Goal: Task Accomplishment & Management: Manage account settings

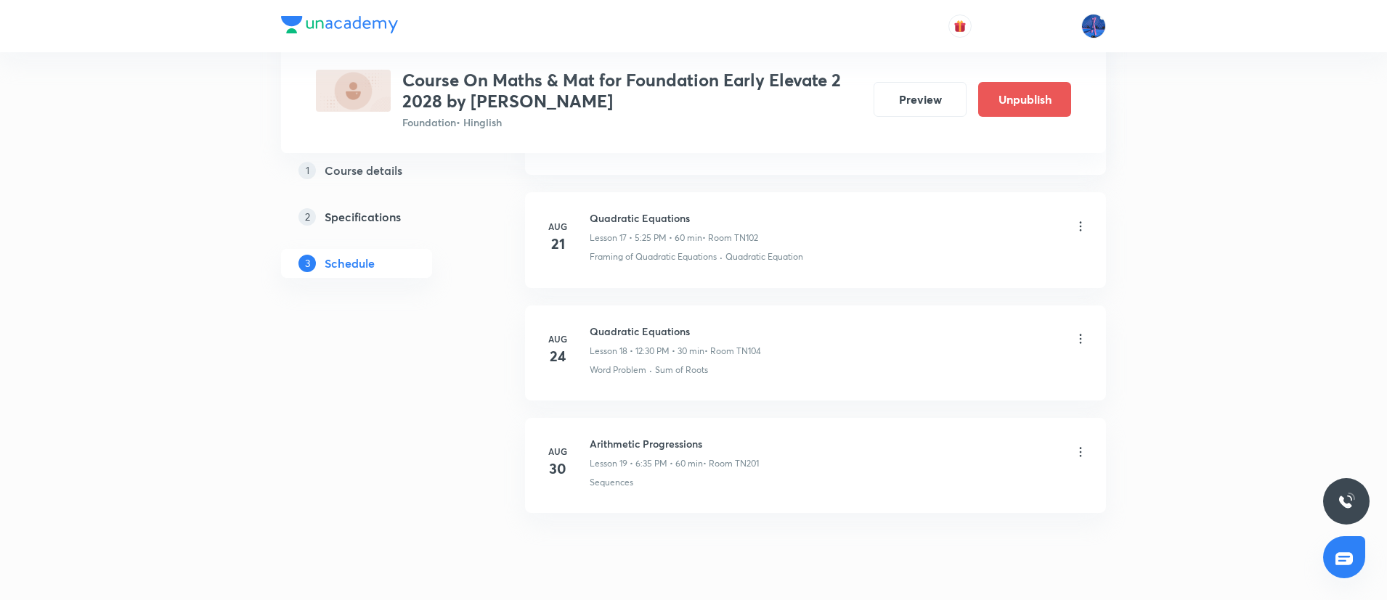
scroll to position [2094, 0]
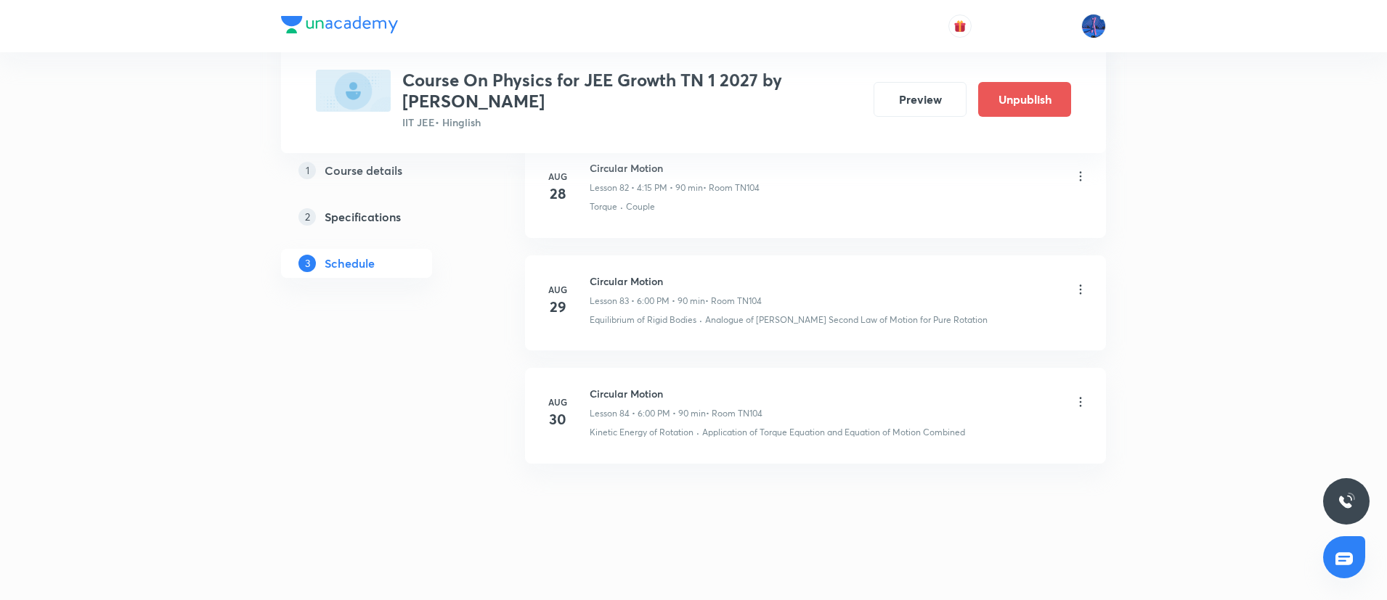
click at [1078, 405] on icon at bounding box center [1080, 402] width 15 height 15
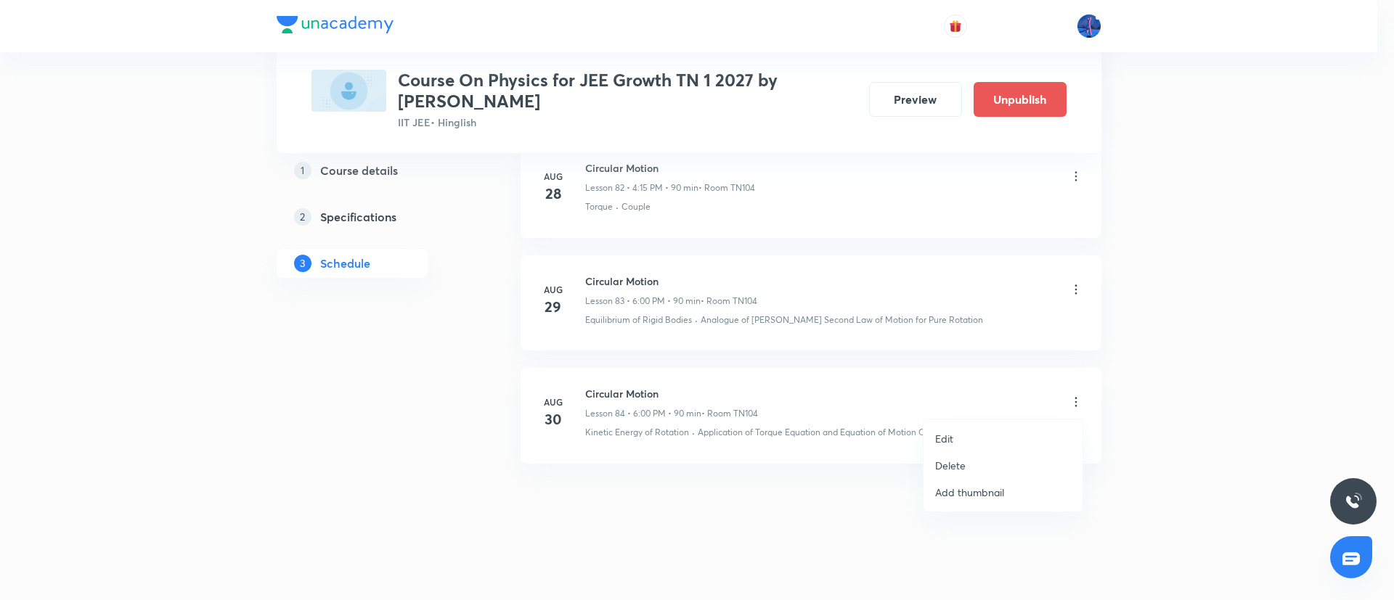
click at [974, 436] on li "Edit" at bounding box center [1002, 438] width 159 height 27
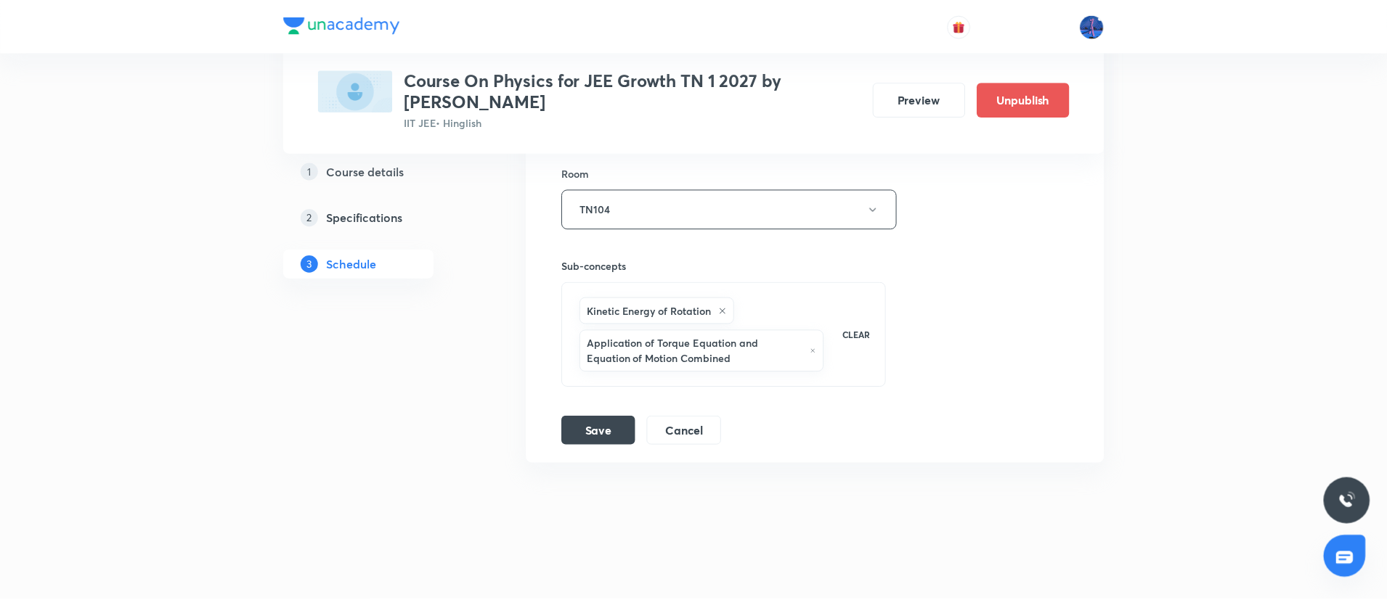
scroll to position [10067, 0]
click at [826, 375] on div "Kinetic Energy of Rotation Application of Torque Equation and Equation of Motio…" at bounding box center [701, 335] width 251 height 81
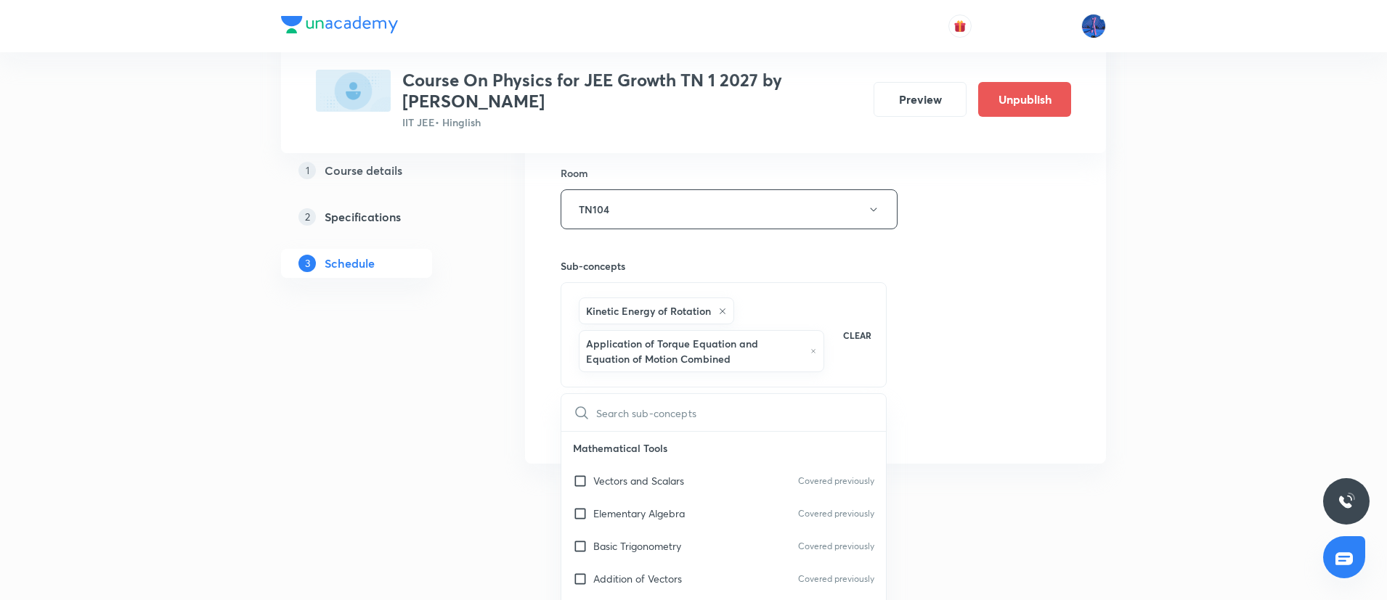
type input "C"
checkbox input "true"
type input "Cent"
checkbox input "true"
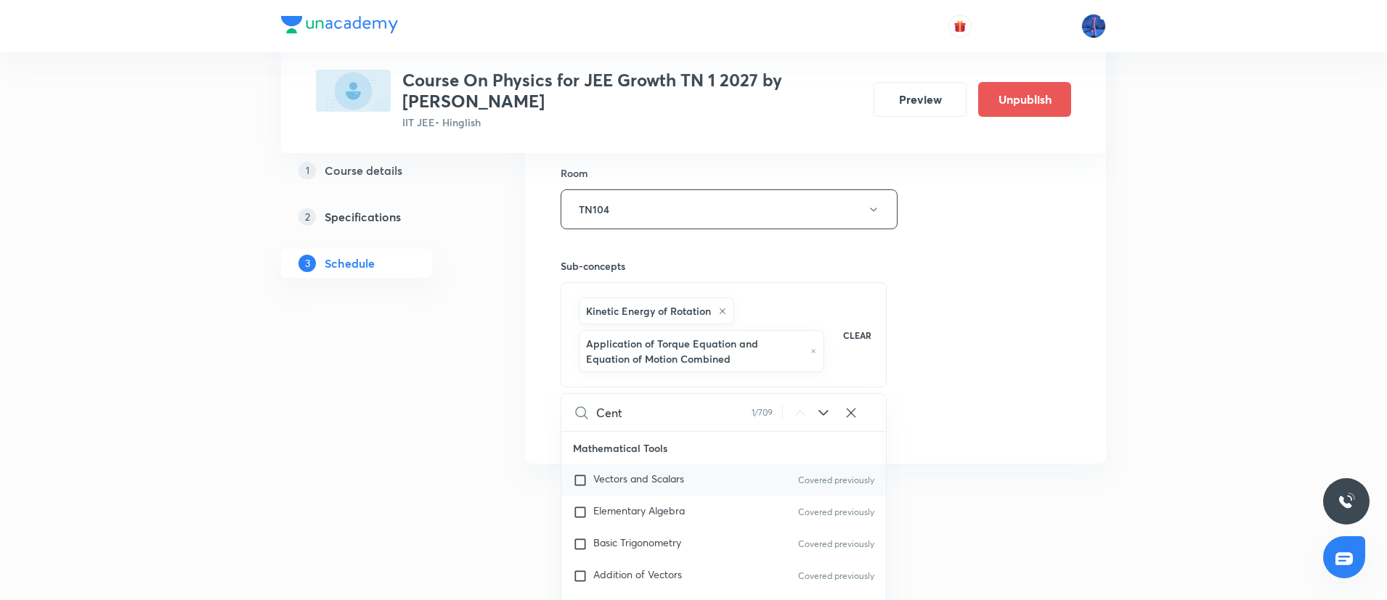
checkbox input "true"
type input "Centre"
checkbox input "true"
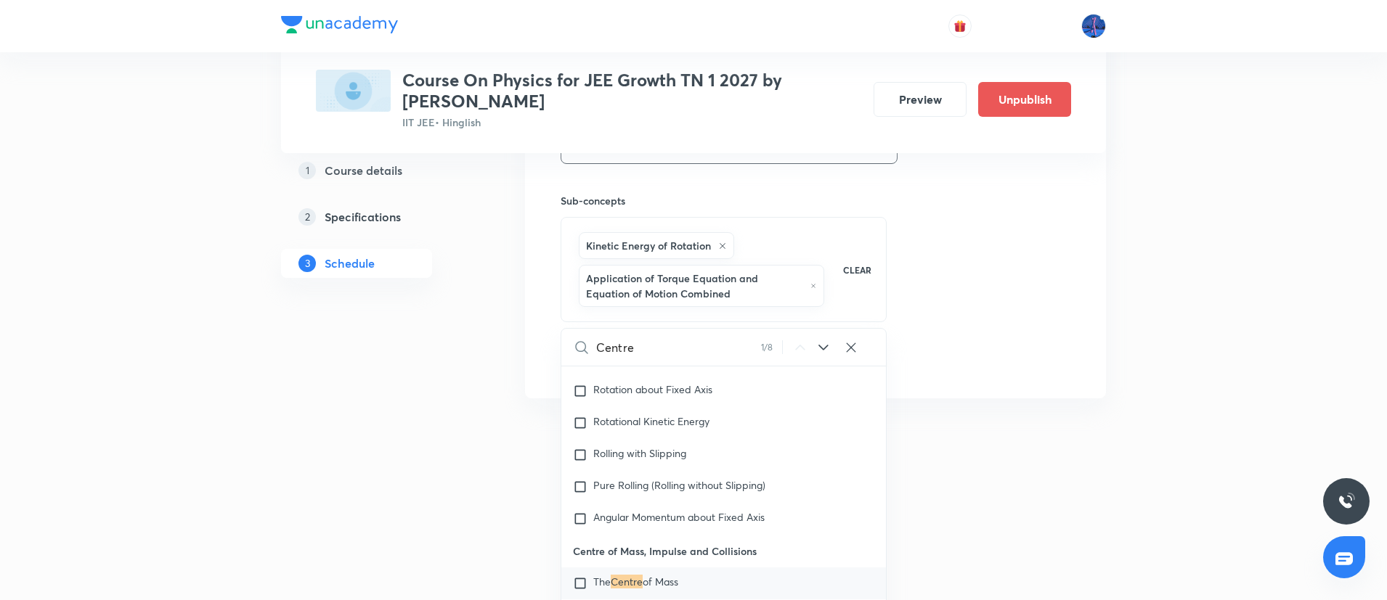
scroll to position [10154, 0]
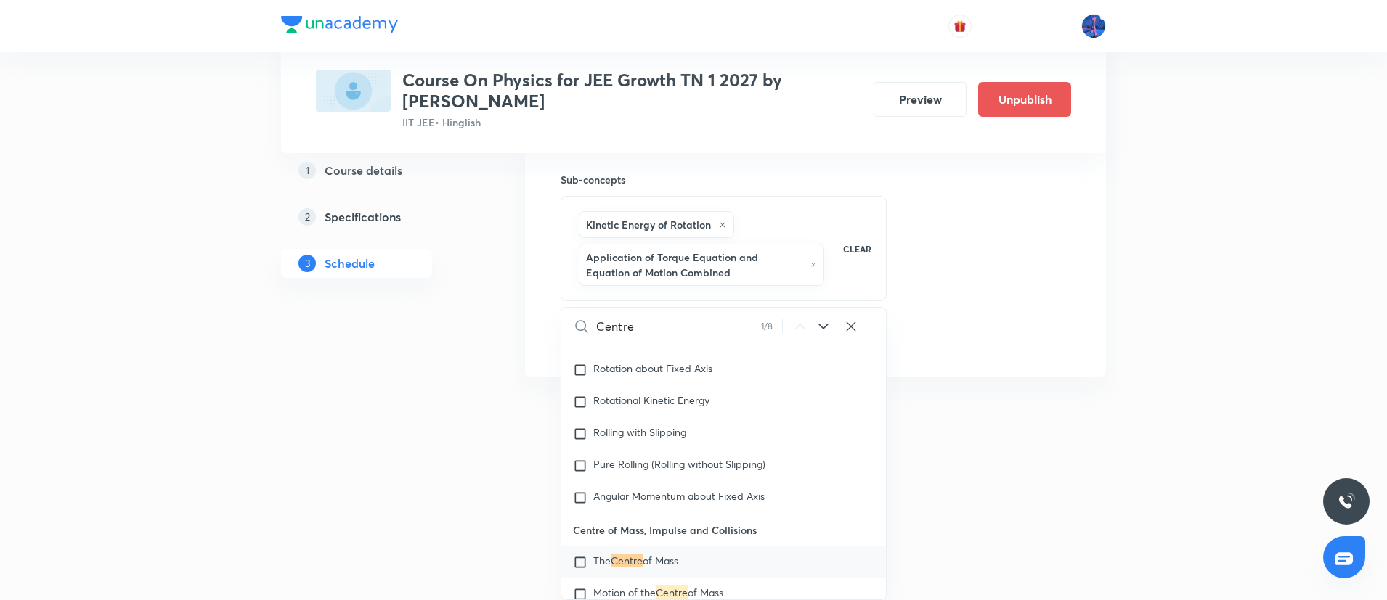
type input "Centre"
drag, startPoint x: 574, startPoint y: 497, endPoint x: 757, endPoint y: 492, distance: 183.0
click at [757, 514] on p "Centre of Mass, Impulse and Collisions" at bounding box center [723, 530] width 325 height 33
copy p "Centre of Mass, Impulse and Collisions"
click at [659, 554] on span "of Mass" at bounding box center [661, 561] width 36 height 14
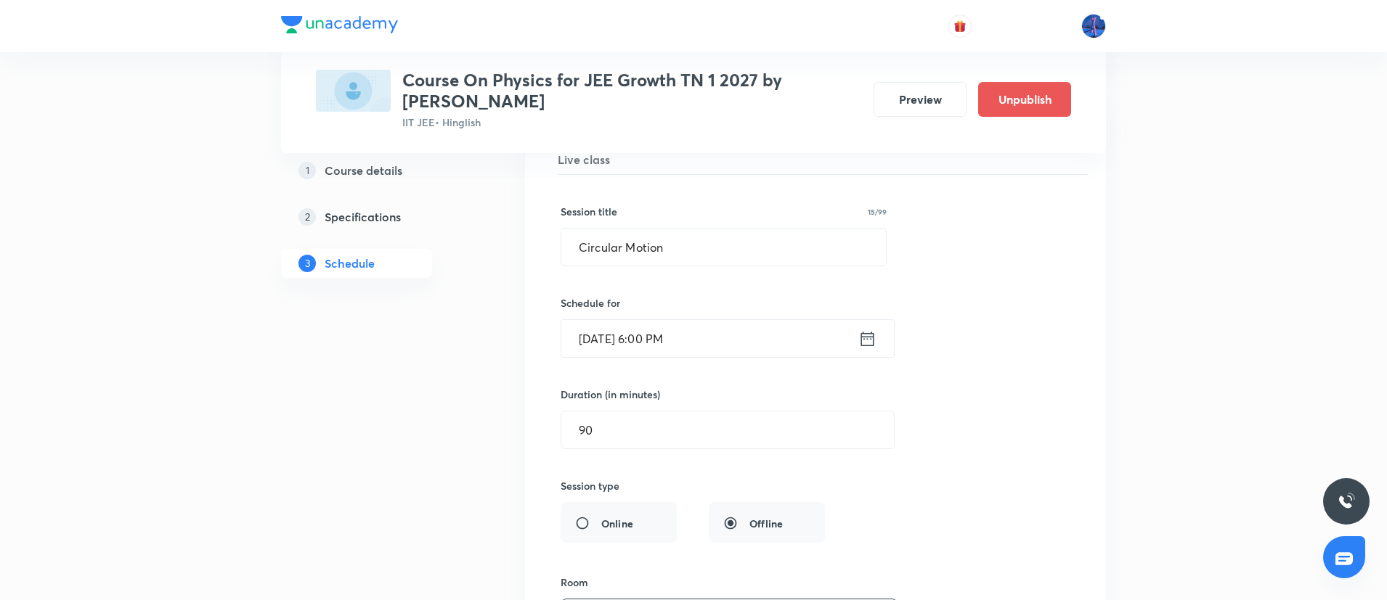
scroll to position [9653, 0]
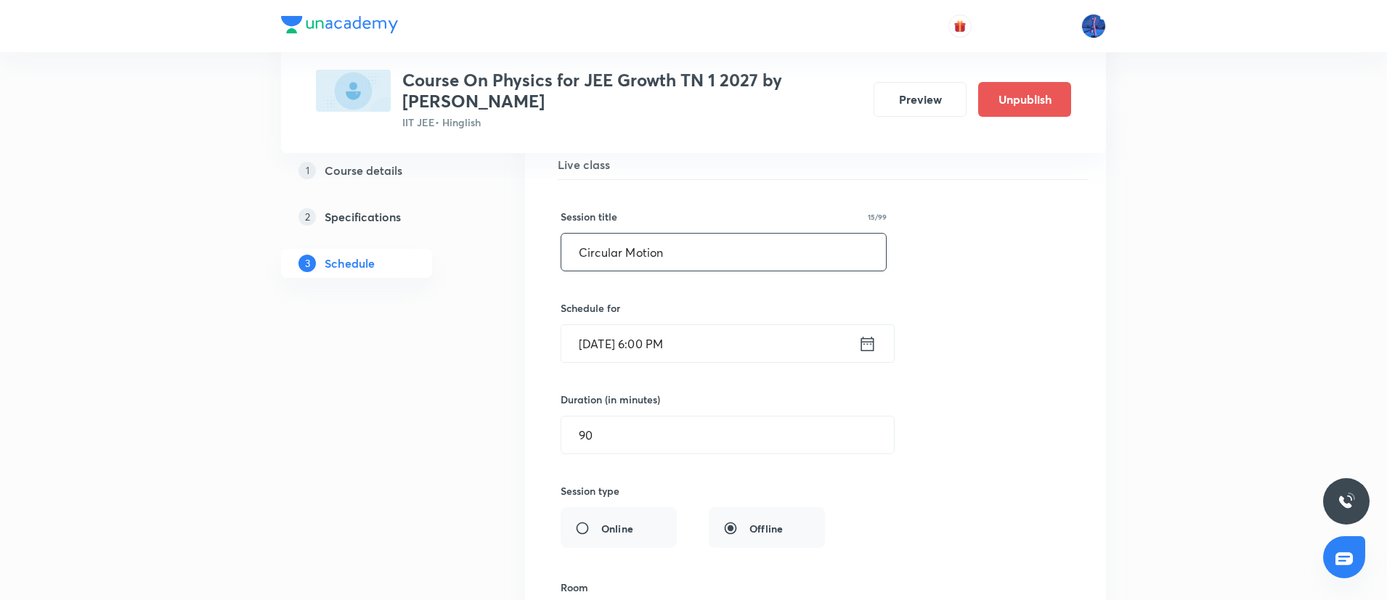
click at [733, 261] on input "Circular Motion" at bounding box center [723, 252] width 325 height 37
paste input "entre of Mass, Impulse and Collisions"
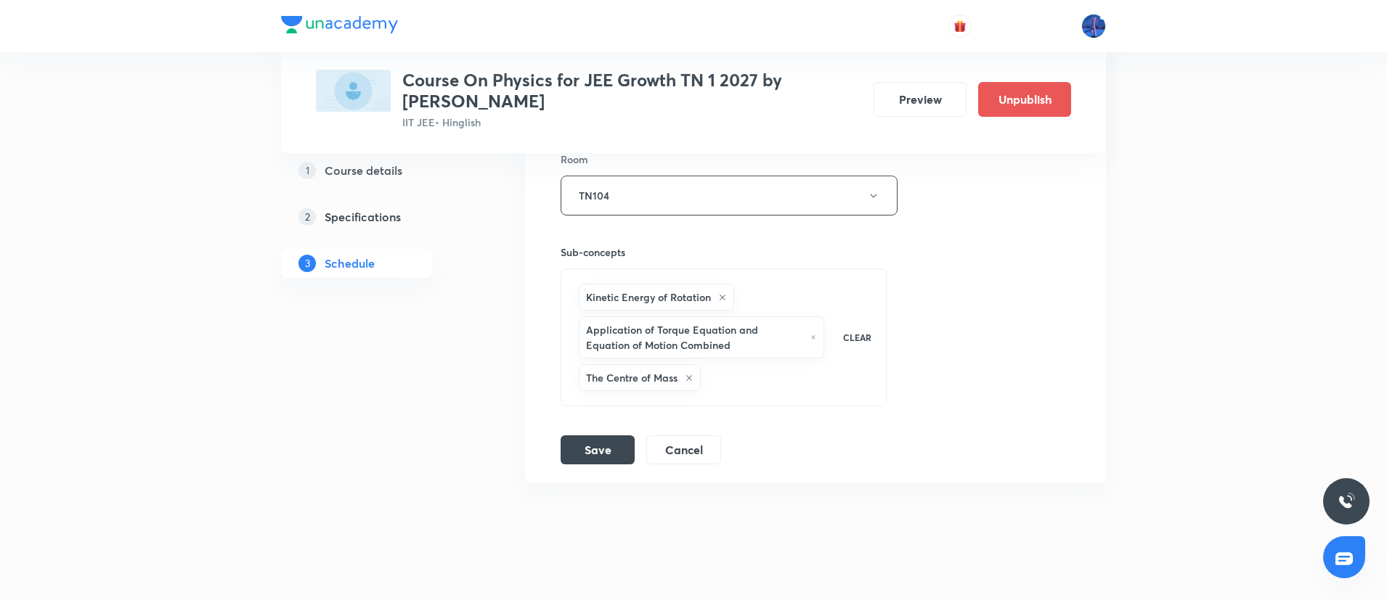
scroll to position [10085, 0]
type input "Centre of Mass, Impulse and Collisions"
click at [608, 449] on button "Save" at bounding box center [597, 445] width 74 height 29
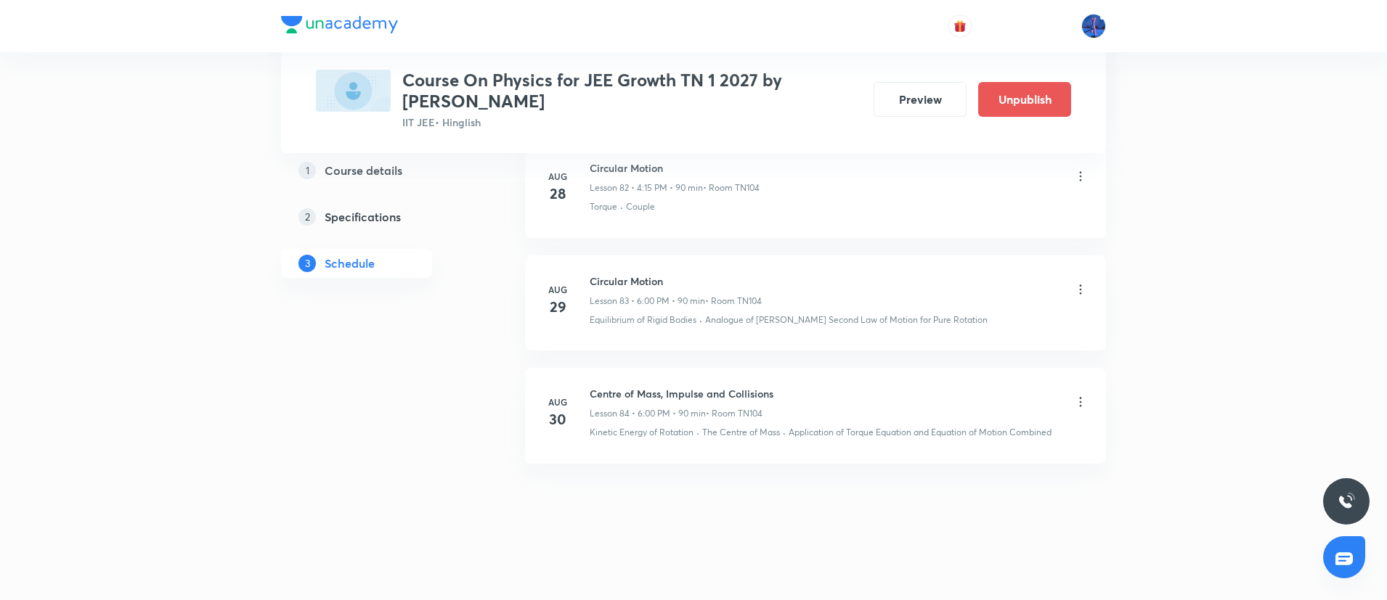
scroll to position [9462, 0]
